Goal: Transaction & Acquisition: Purchase product/service

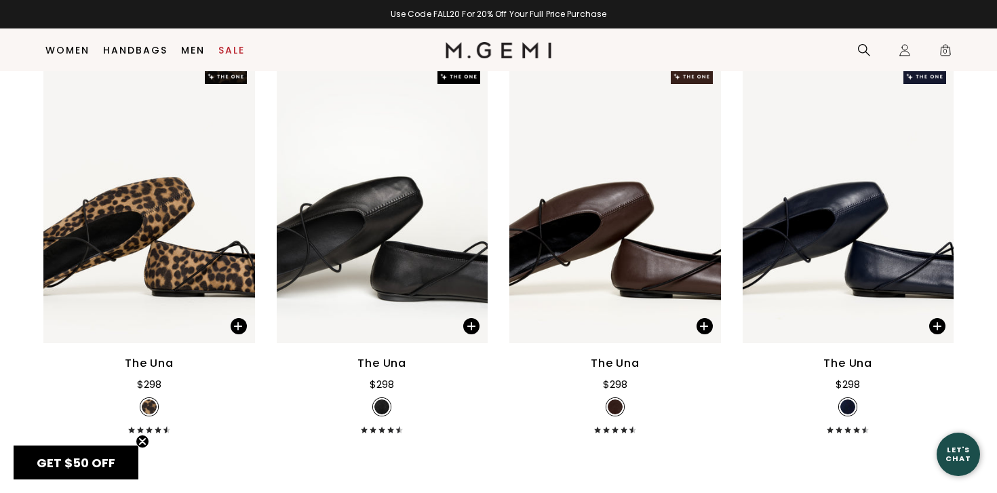
scroll to position [5927, 0]
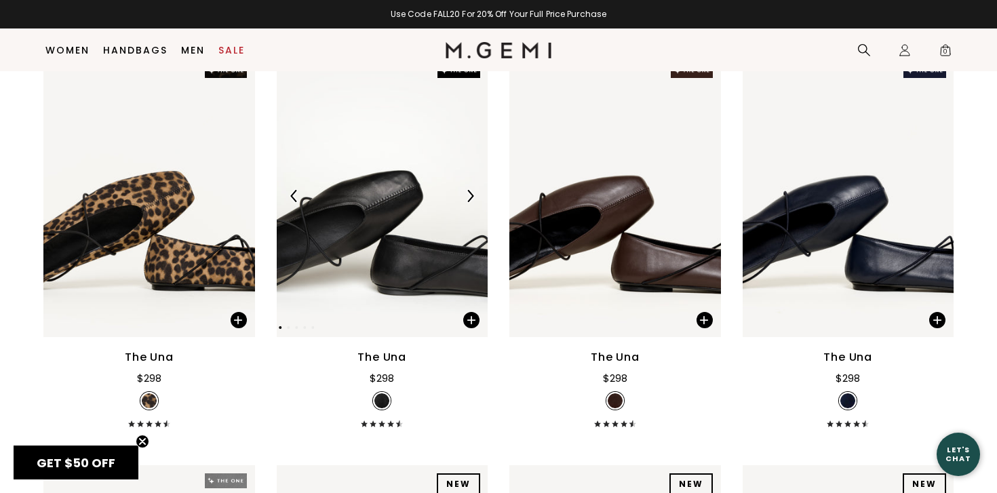
click at [360, 218] on img at bounding box center [383, 196] width 212 height 282
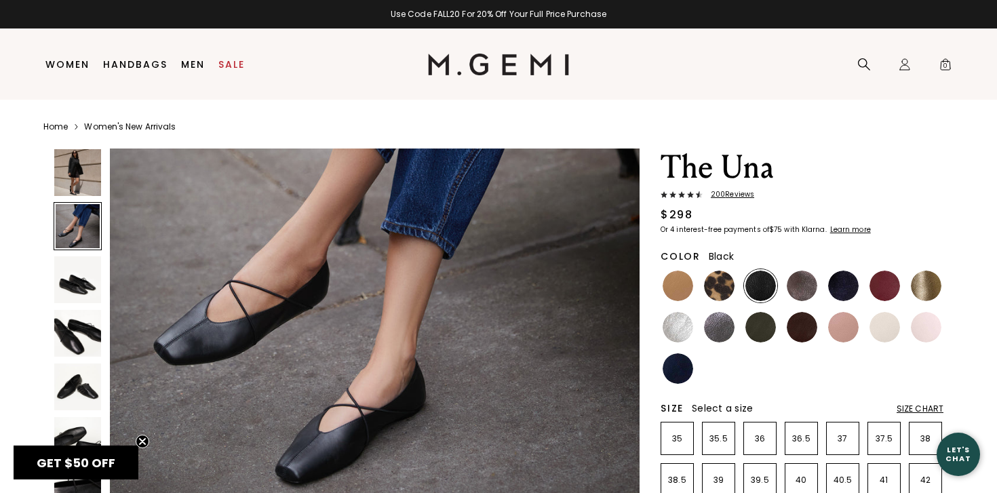
scroll to position [728, 0]
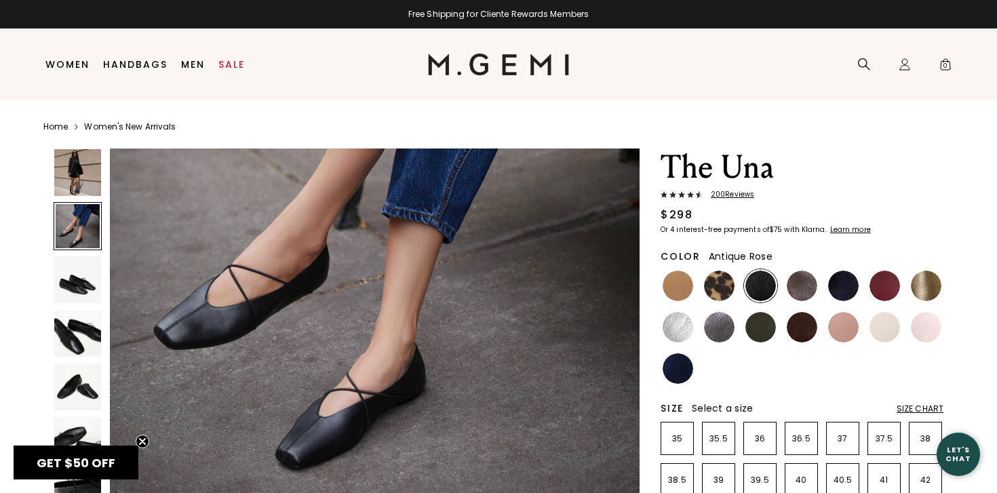
click at [846, 329] on img at bounding box center [843, 327] width 31 height 31
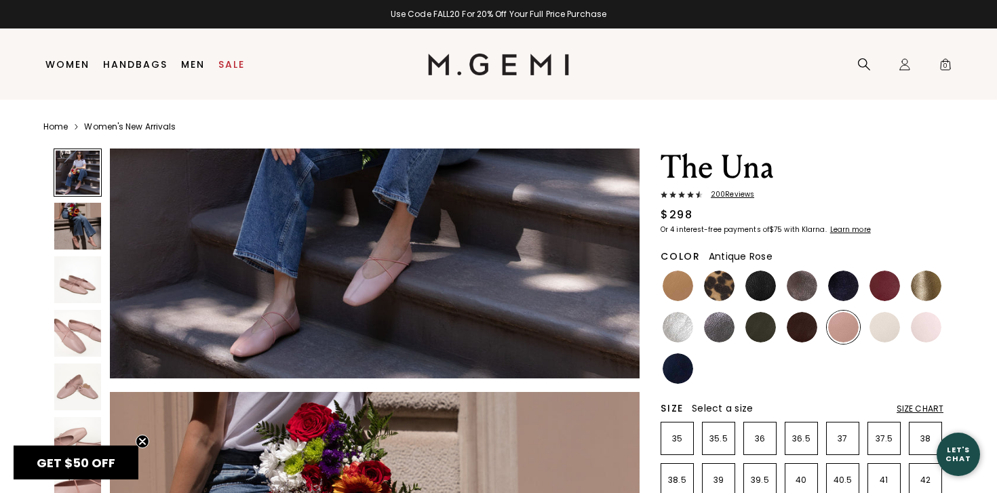
scroll to position [316, 0]
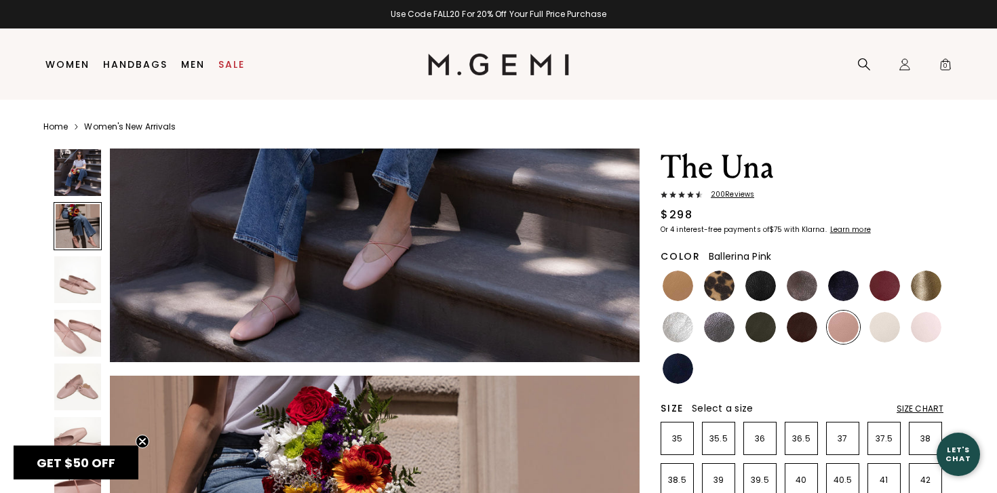
click at [924, 323] on img at bounding box center [926, 327] width 31 height 31
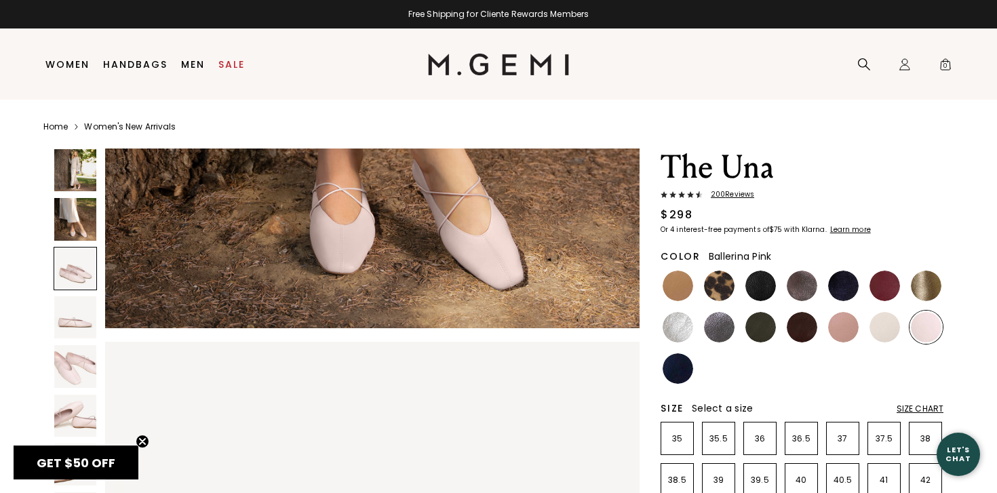
scroll to position [926, 0]
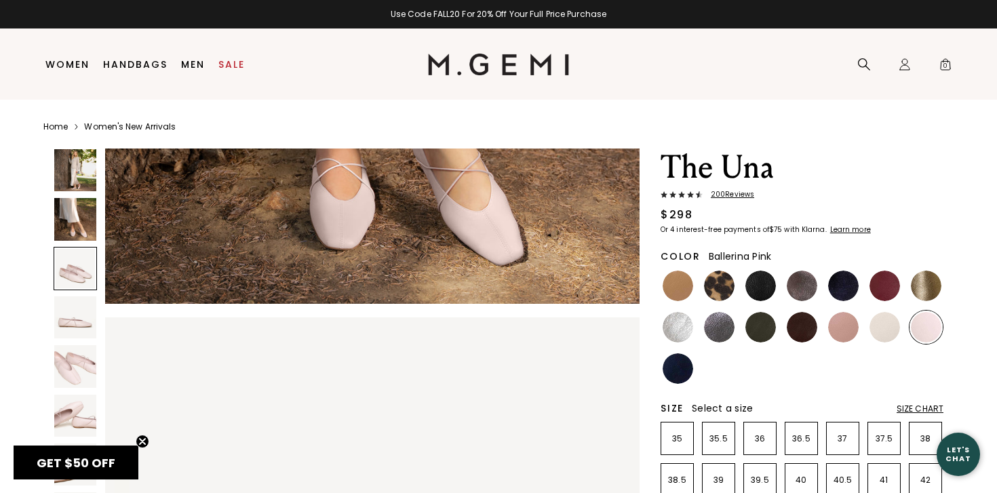
click at [79, 278] on div at bounding box center [75, 268] width 43 height 43
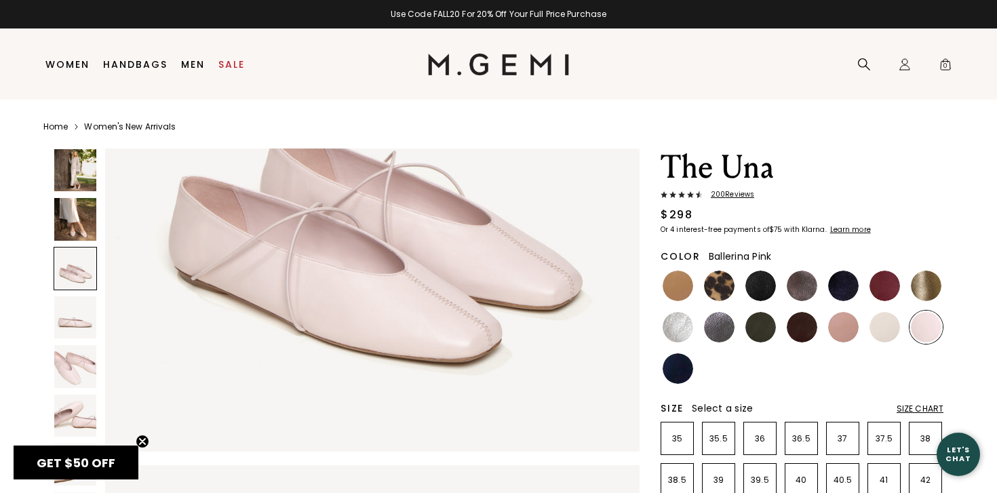
scroll to position [1351, 0]
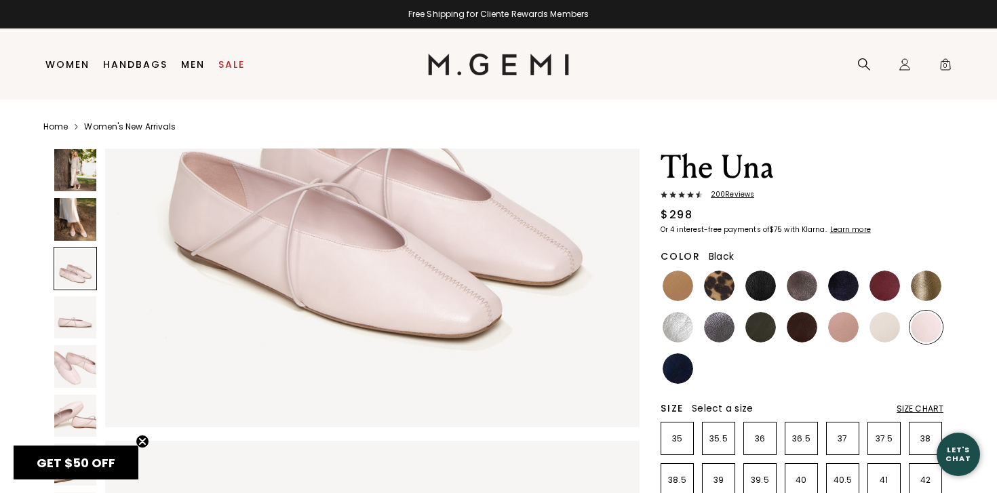
click at [755, 281] on img at bounding box center [760, 286] width 31 height 31
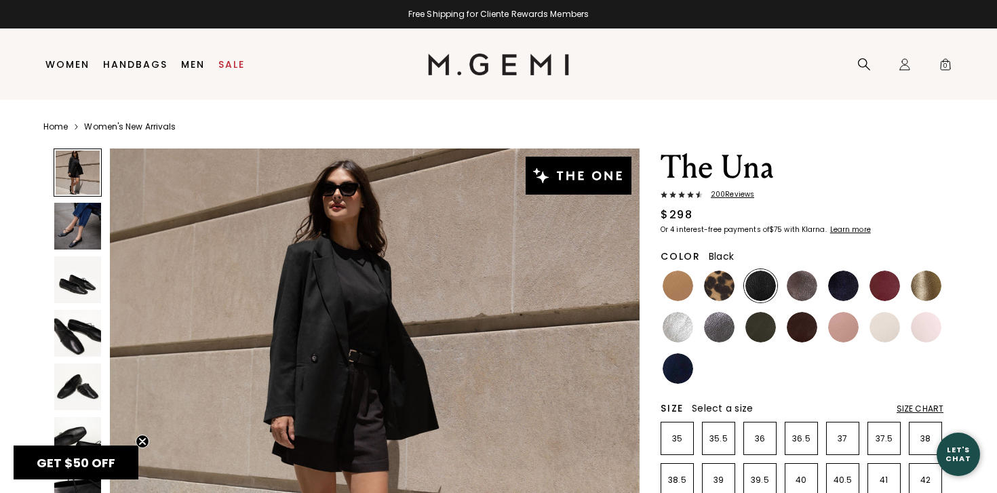
click at [755, 281] on img at bounding box center [760, 286] width 31 height 31
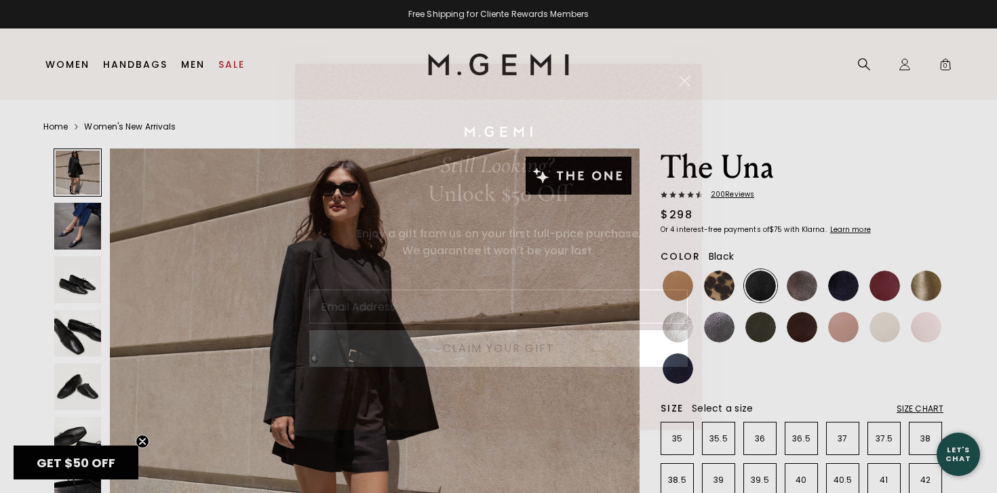
click at [682, 81] on circle "Close dialog" at bounding box center [684, 80] width 22 height 22
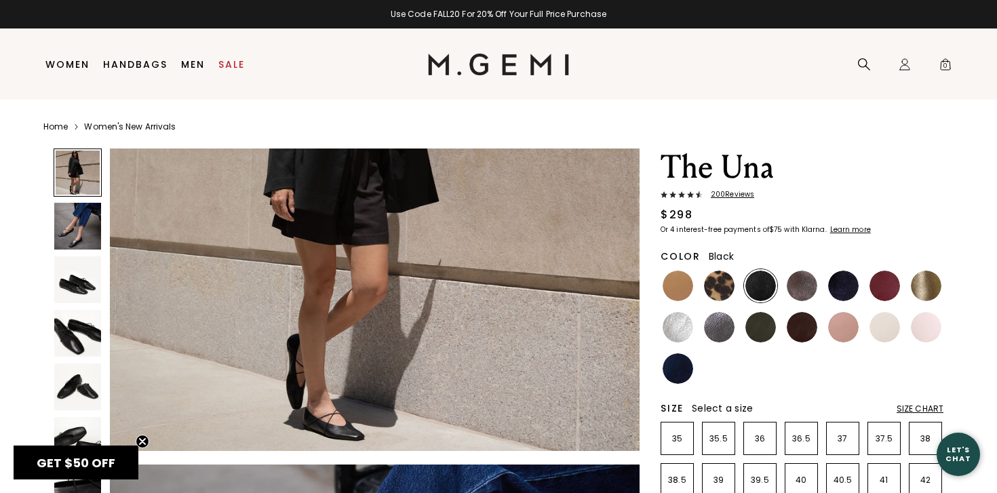
scroll to position [236, 0]
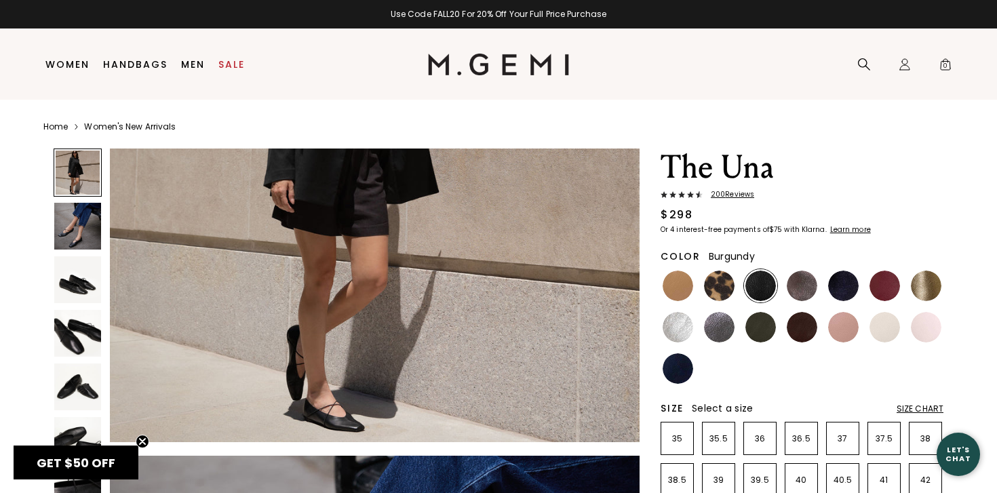
click at [883, 283] on img at bounding box center [884, 286] width 31 height 31
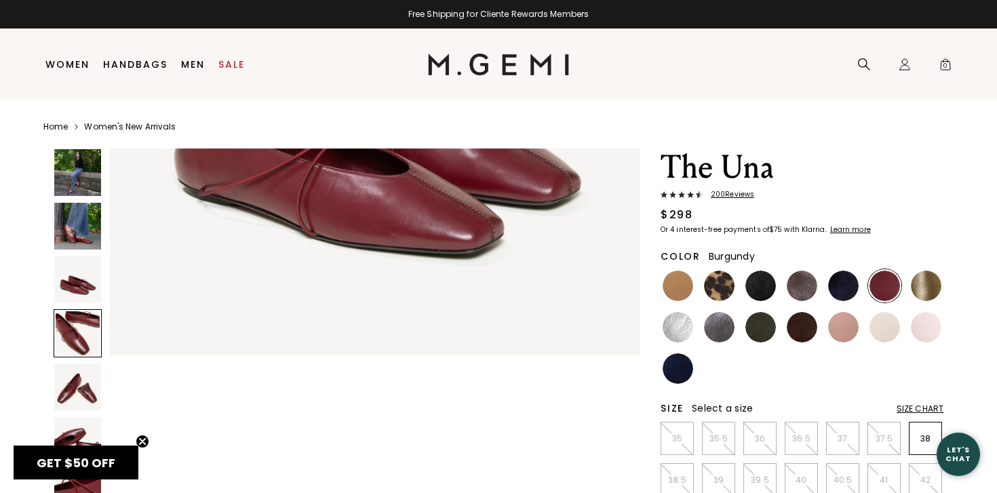
scroll to position [1411, 0]
